Goal: Find specific page/section: Find specific page/section

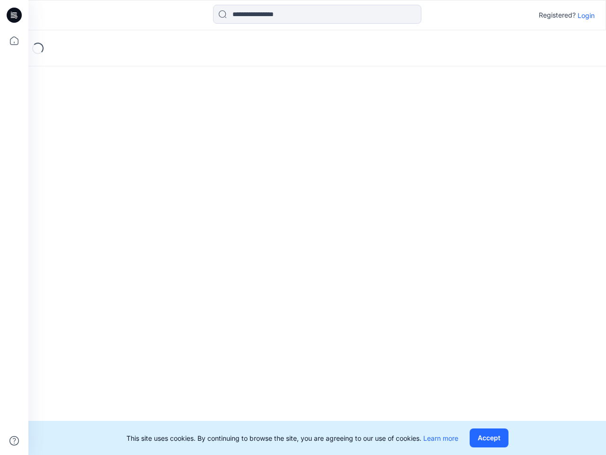
click at [303, 227] on div "Loading..." at bounding box center [317, 242] width 578 height 424
click at [15, 15] on icon at bounding box center [16, 15] width 4 height 0
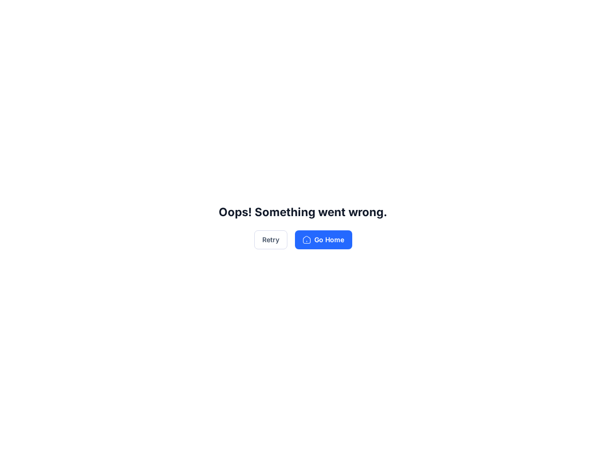
click at [14, 41] on div "Oops! Something went wrong. Retry Go Home" at bounding box center [303, 227] width 606 height 455
click at [14, 441] on div "Oops! Something went wrong. Retry Go Home" at bounding box center [303, 227] width 606 height 455
click at [317, 14] on div "Oops! Something went wrong. Retry Go Home" at bounding box center [303, 227] width 606 height 455
click at [586, 15] on div "Oops! Something went wrong. Retry Go Home" at bounding box center [303, 227] width 606 height 455
click at [489, 438] on div "Oops! Something went wrong. Retry Go Home" at bounding box center [303, 227] width 606 height 455
